Goal: Answer question/provide support: Share knowledge or assist other users

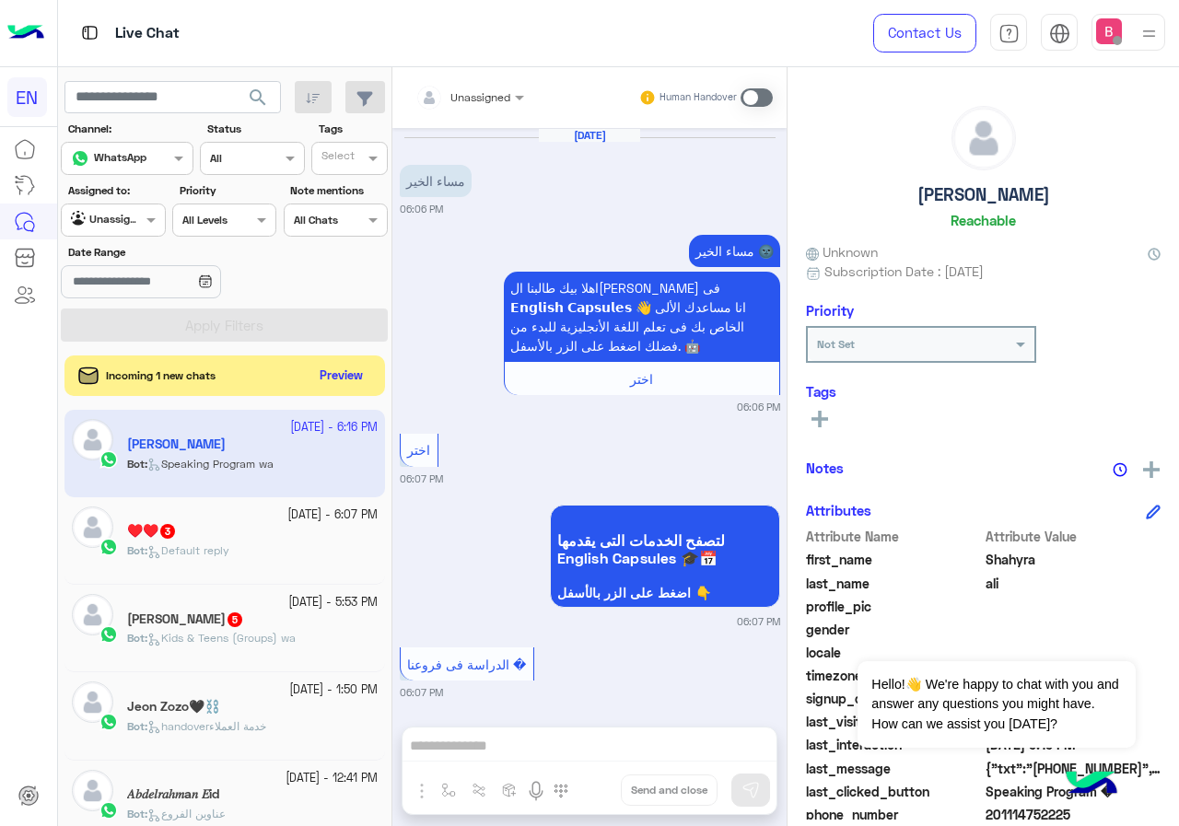
scroll to position [2472, 0]
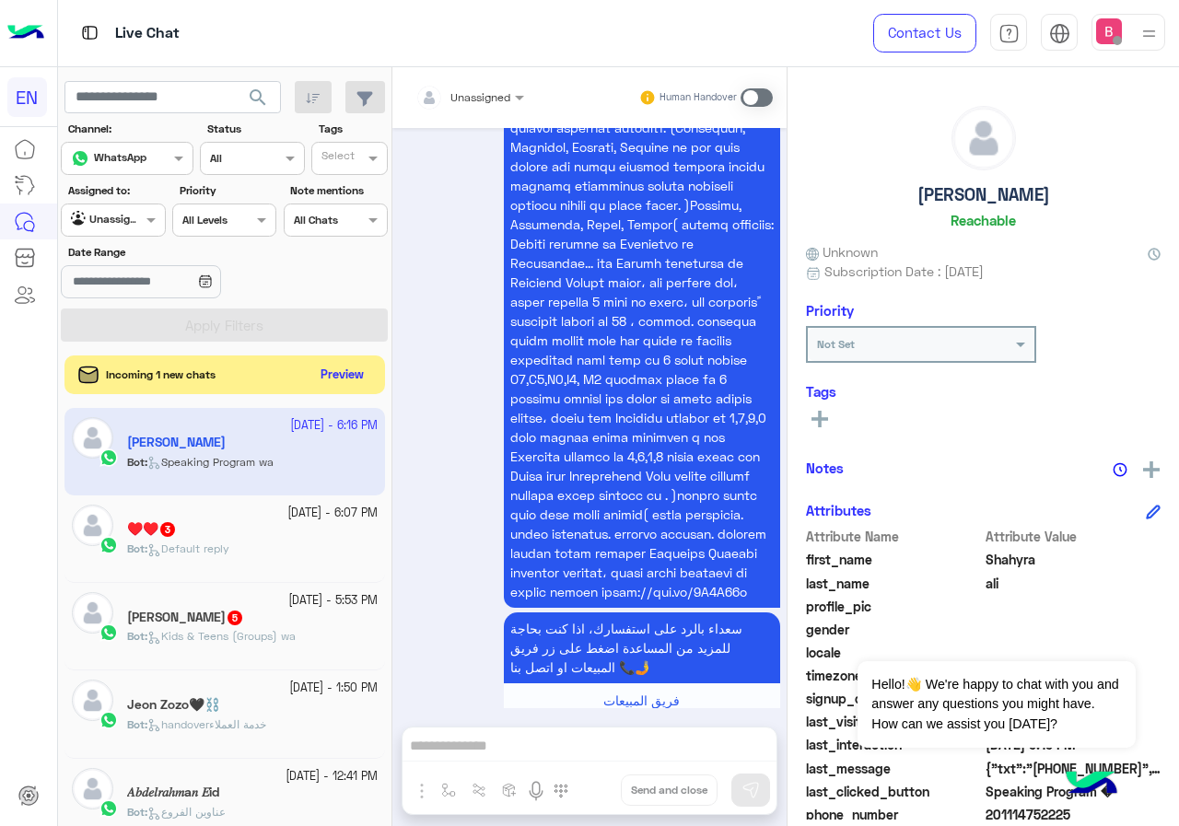
click at [342, 375] on button "Preview" at bounding box center [342, 375] width 57 height 25
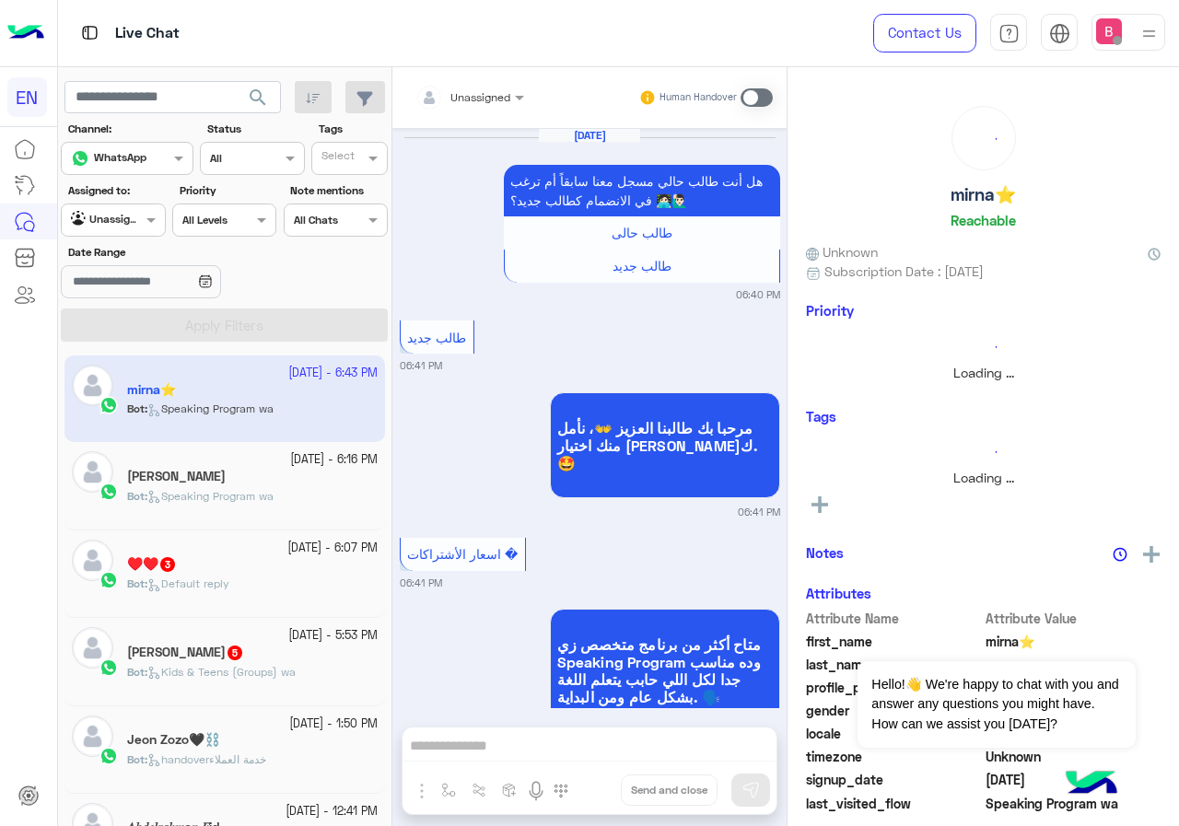
scroll to position [3476, 0]
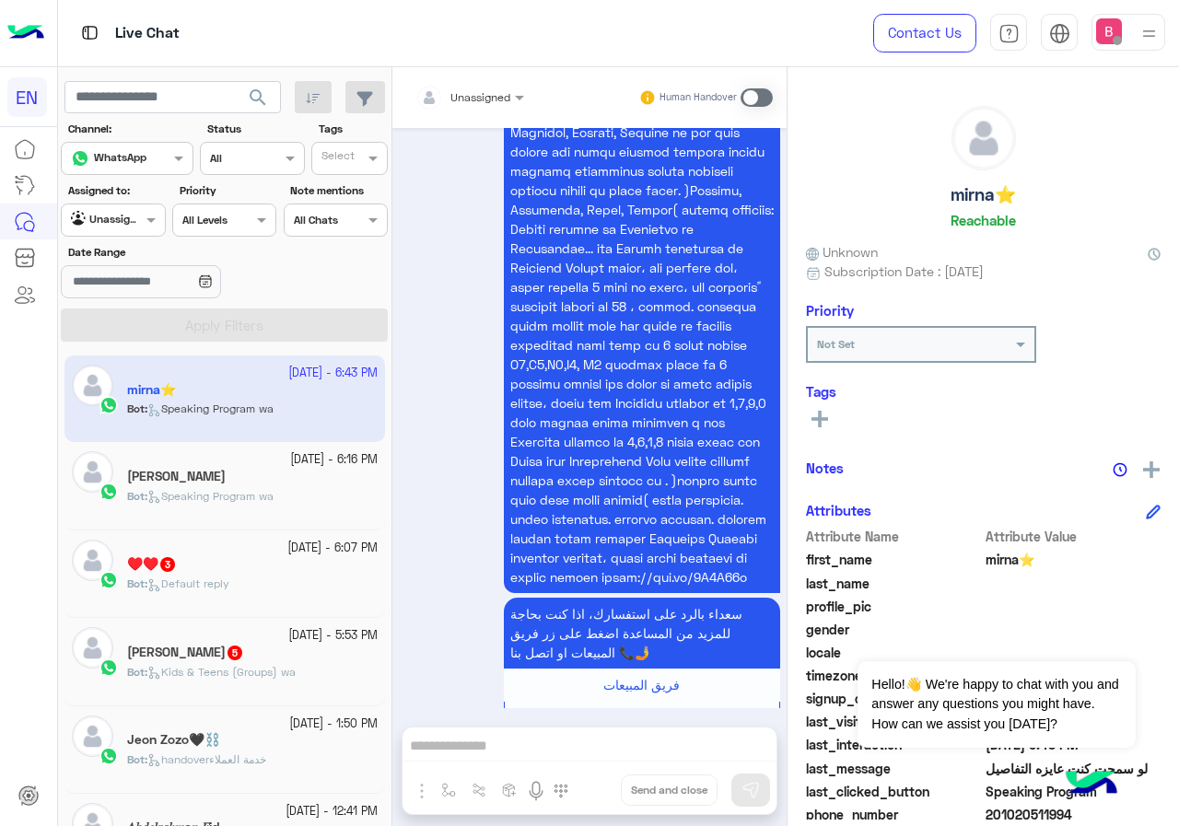
click at [114, 203] on div "Assigned to: Agent Filter Unassigned" at bounding box center [113, 209] width 104 height 54
click at [117, 222] on div at bounding box center [113, 218] width 102 height 18
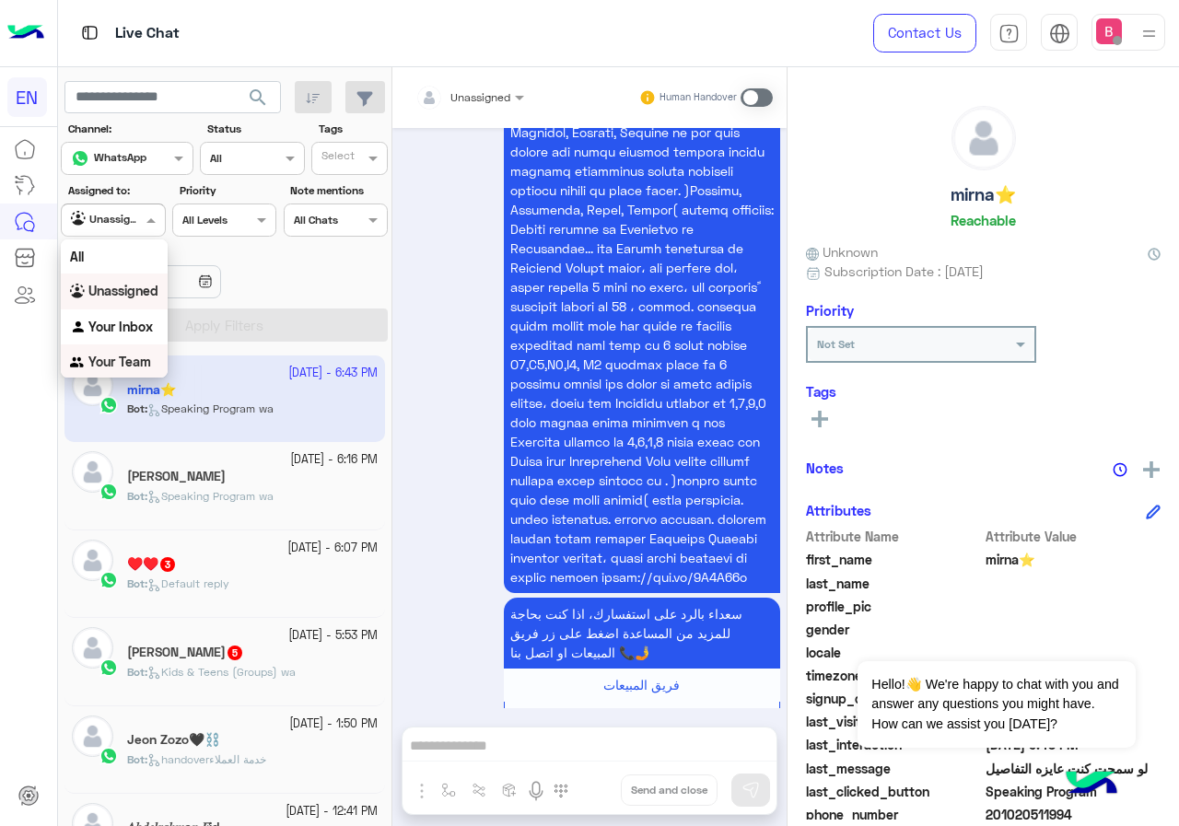
click at [120, 368] on b "Your Team" at bounding box center [119, 362] width 63 height 16
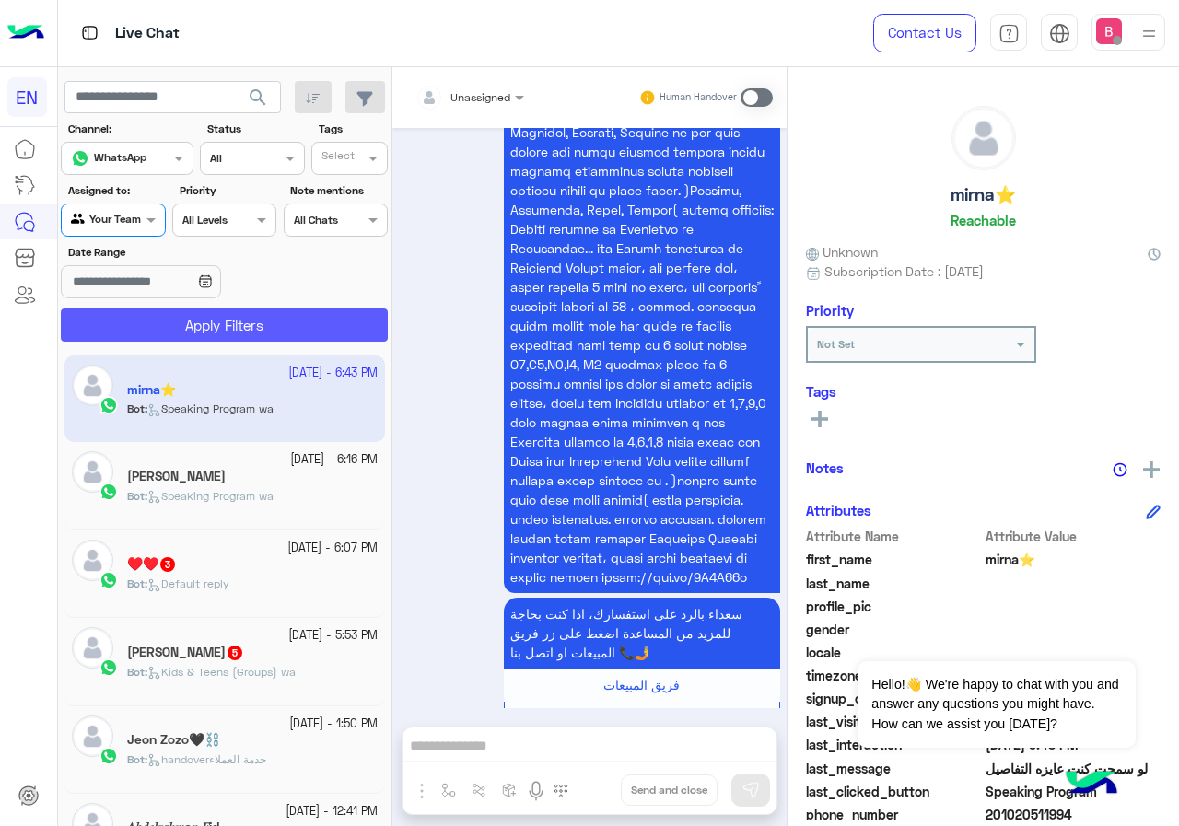
click at [176, 333] on button "Apply Filters" at bounding box center [224, 325] width 327 height 33
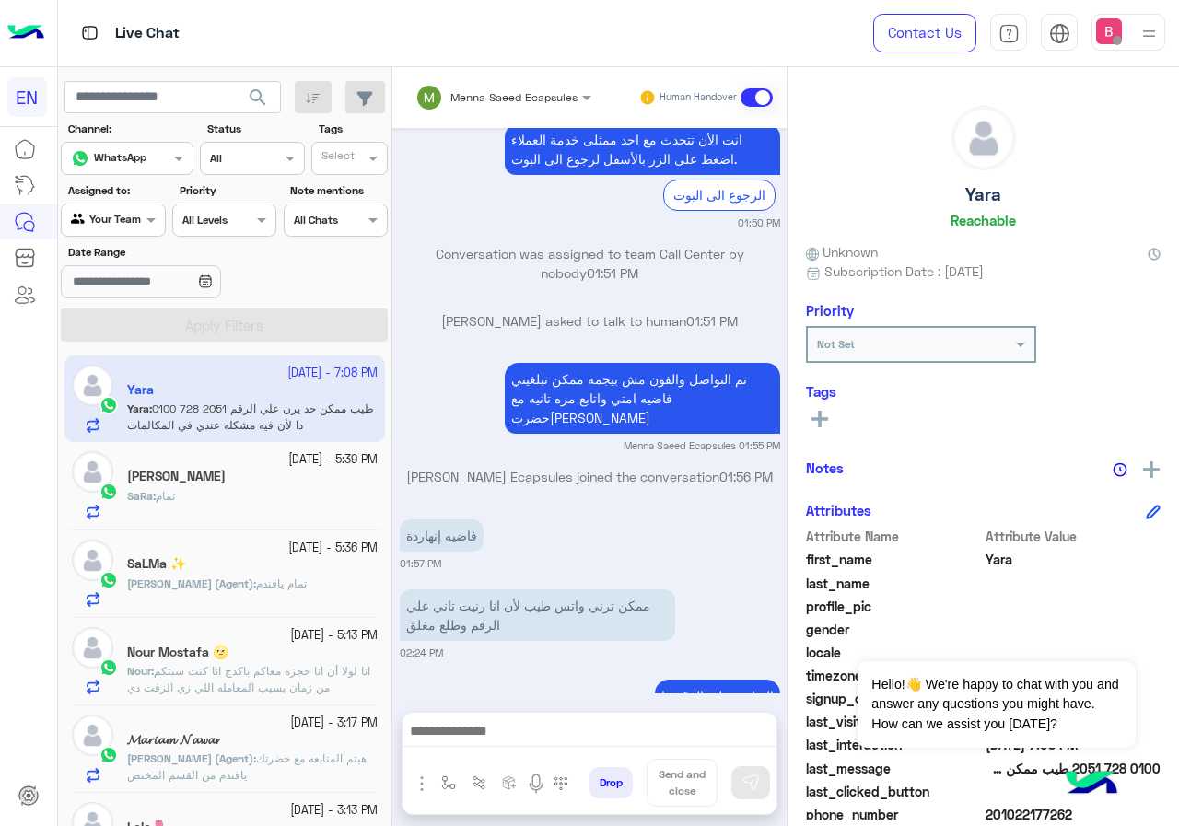
scroll to position [107, 0]
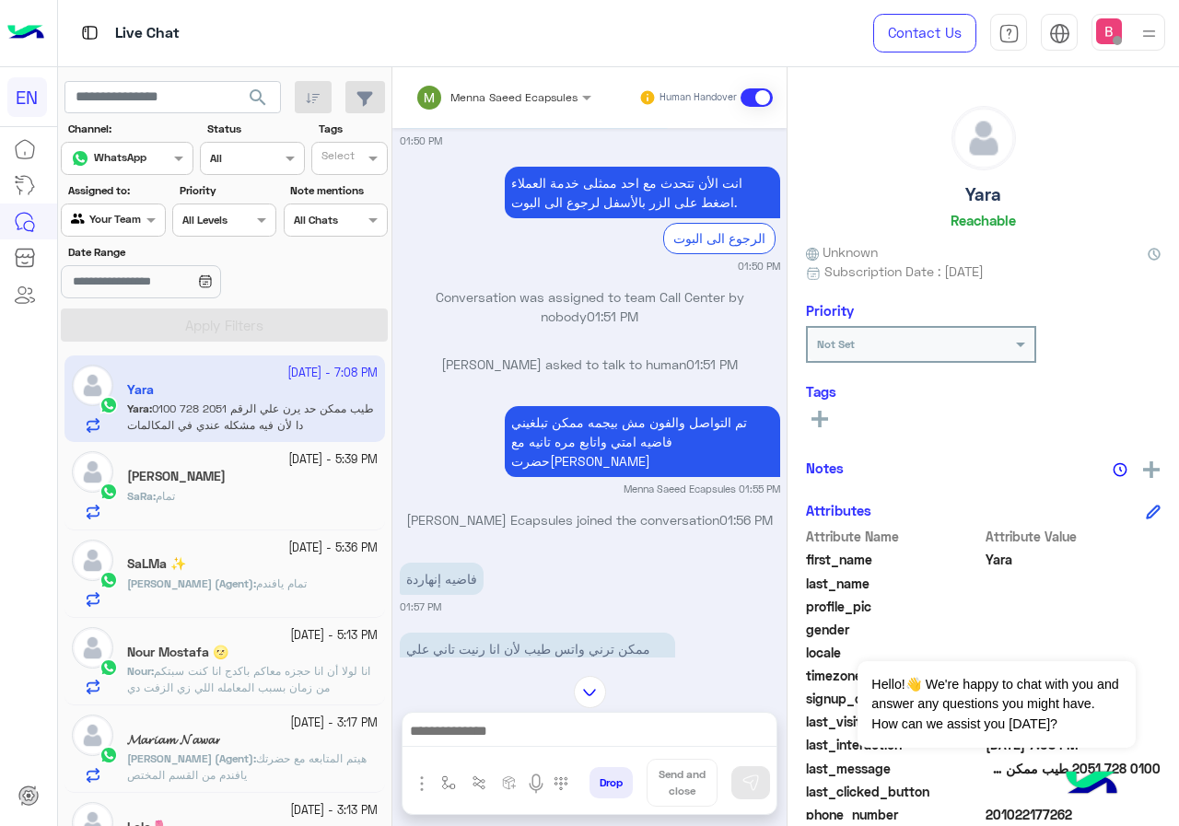
click at [272, 485] on div "[PERSON_NAME]" at bounding box center [252, 478] width 251 height 19
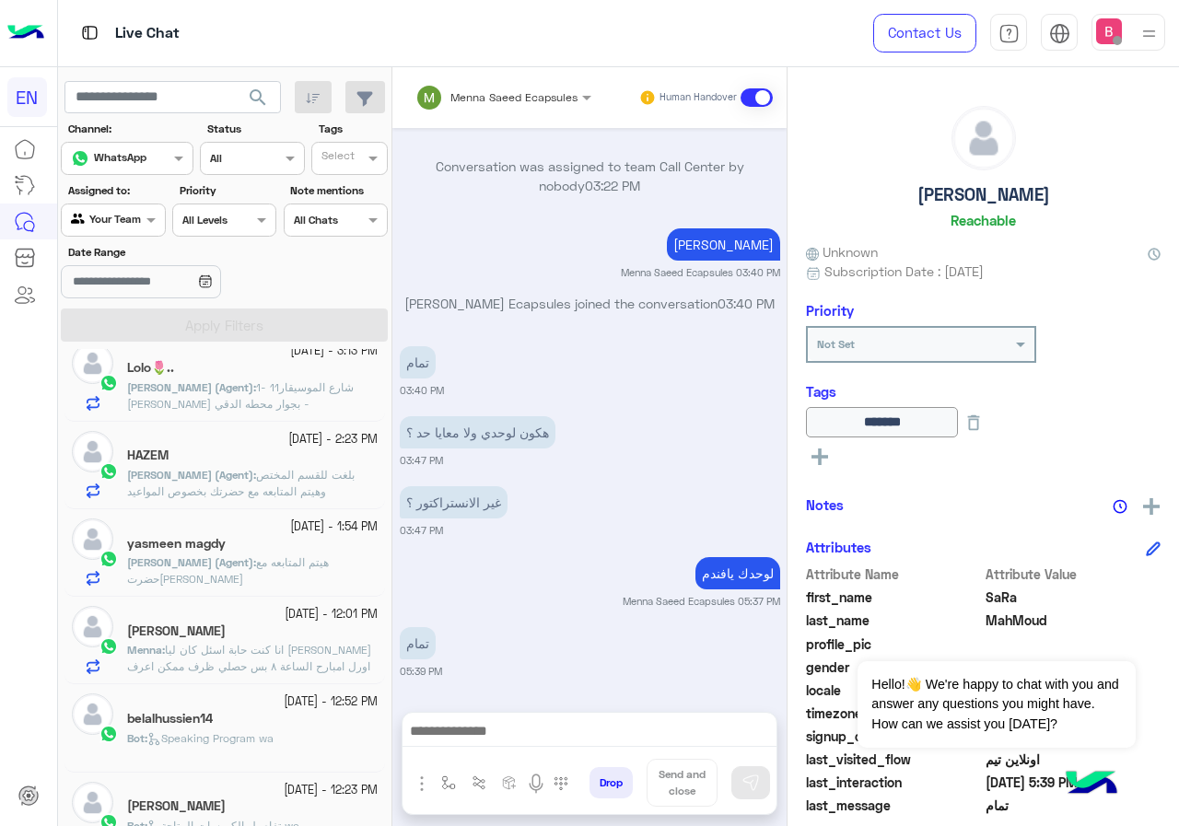
scroll to position [461, 0]
click at [139, 228] on div "Your Team" at bounding box center [106, 220] width 70 height 18
click at [141, 294] on b "Unassigned" at bounding box center [123, 290] width 70 height 16
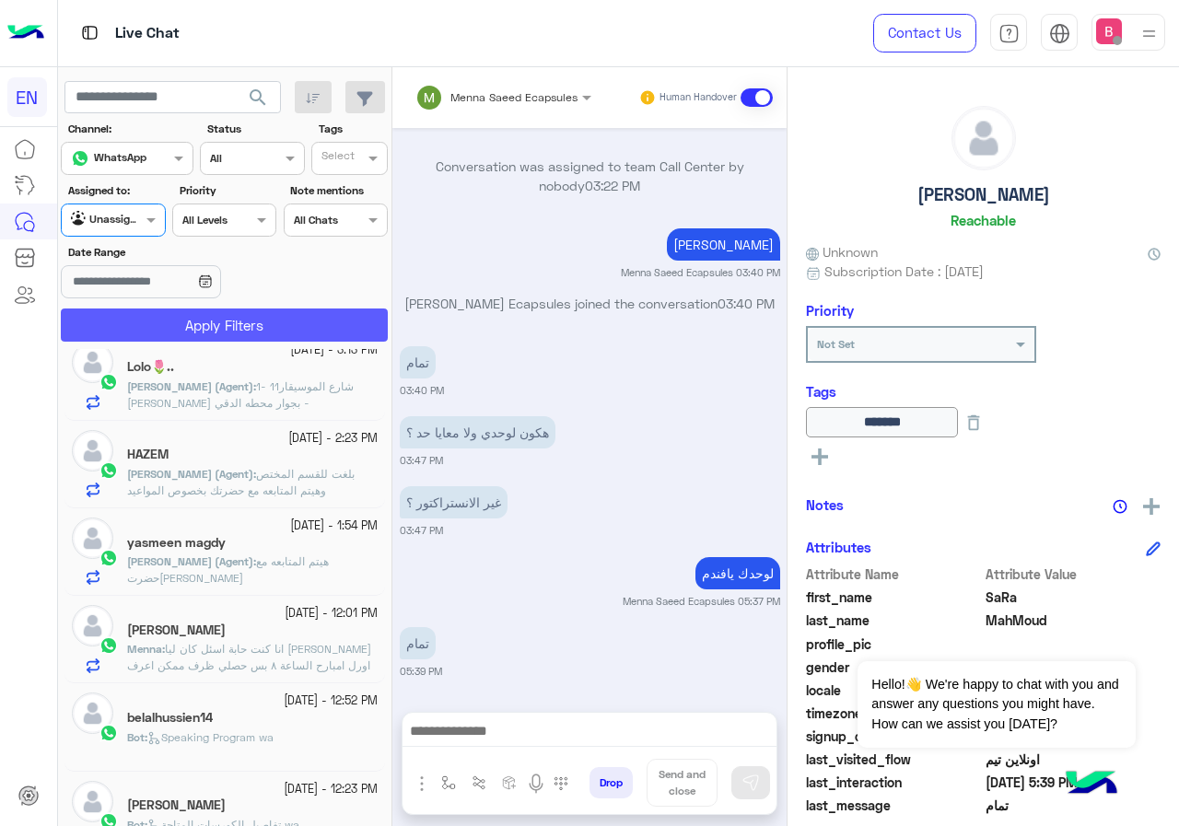
click at [171, 321] on button "Apply Filters" at bounding box center [224, 325] width 327 height 33
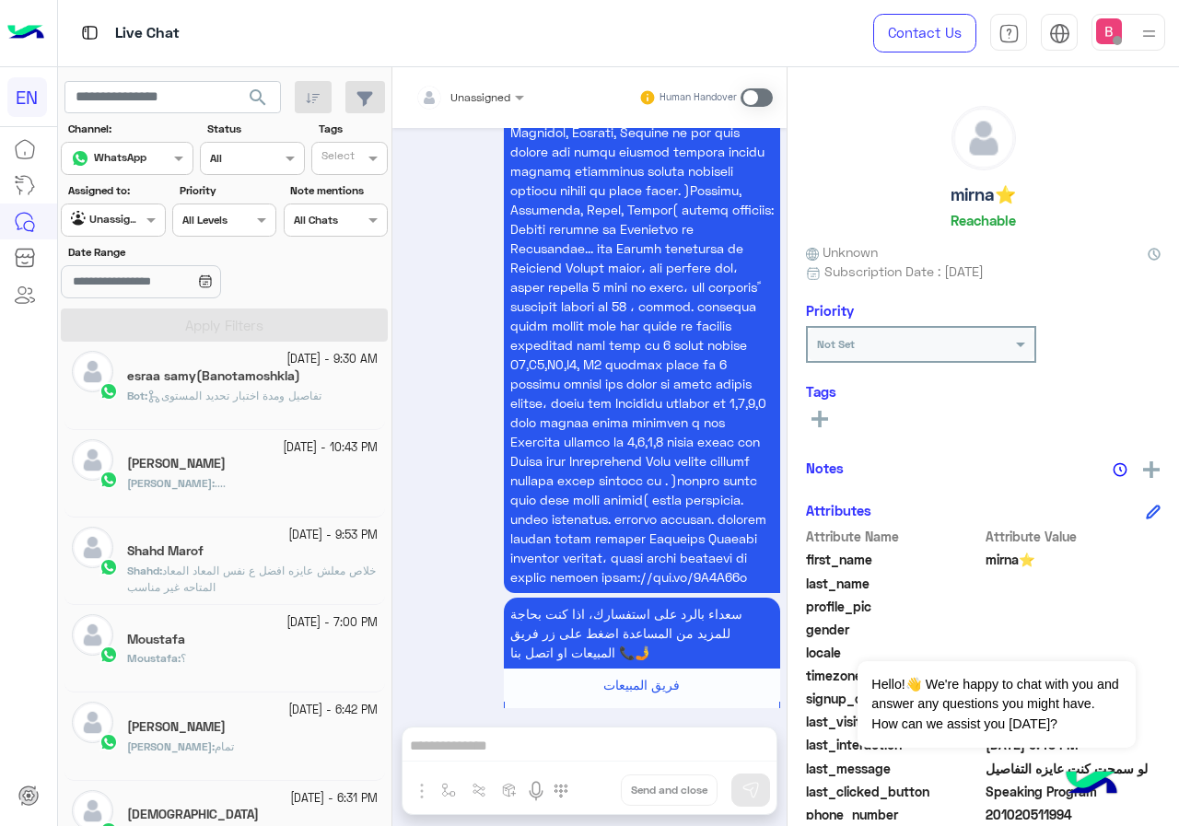
scroll to position [645, 0]
